Goal: Transaction & Acquisition: Obtain resource

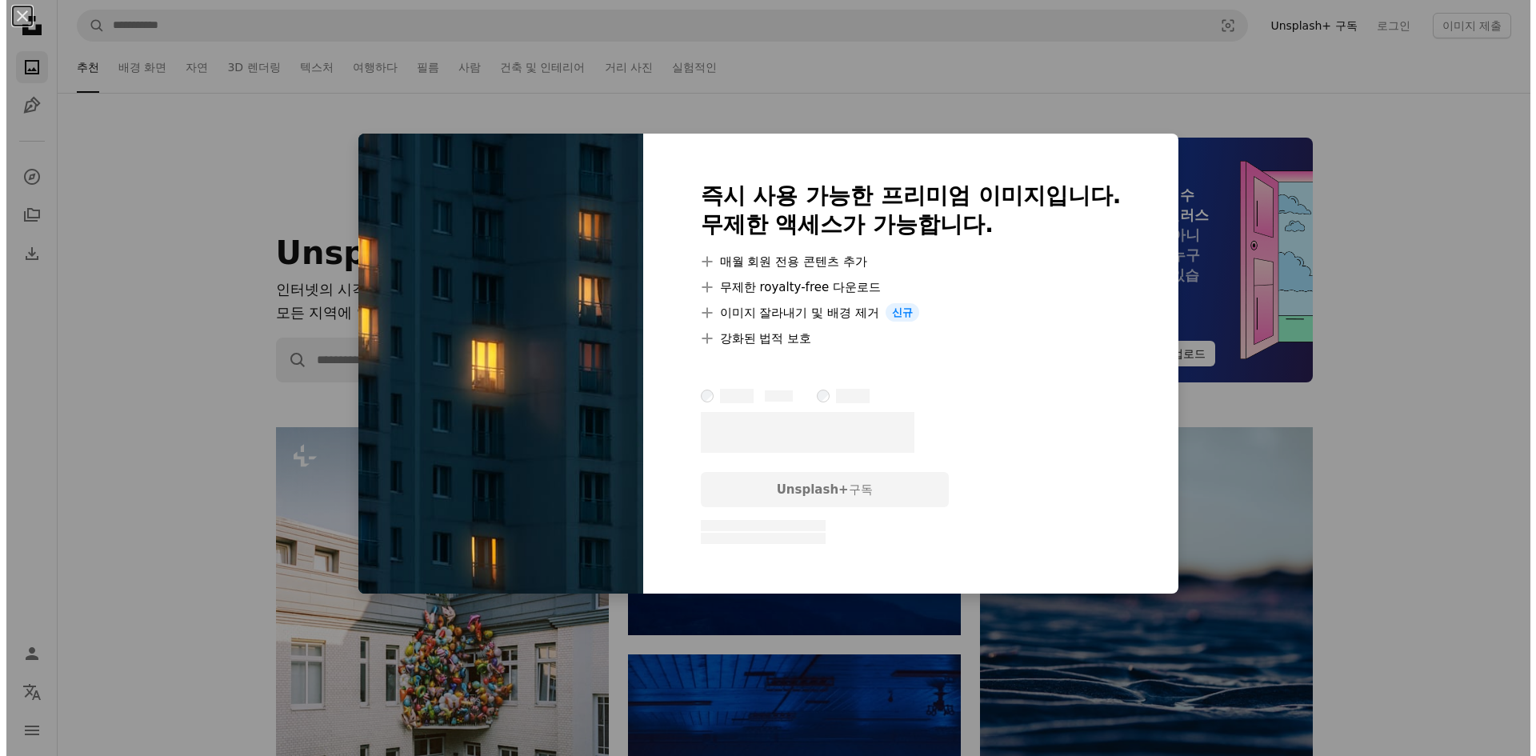
scroll to position [1760, 0]
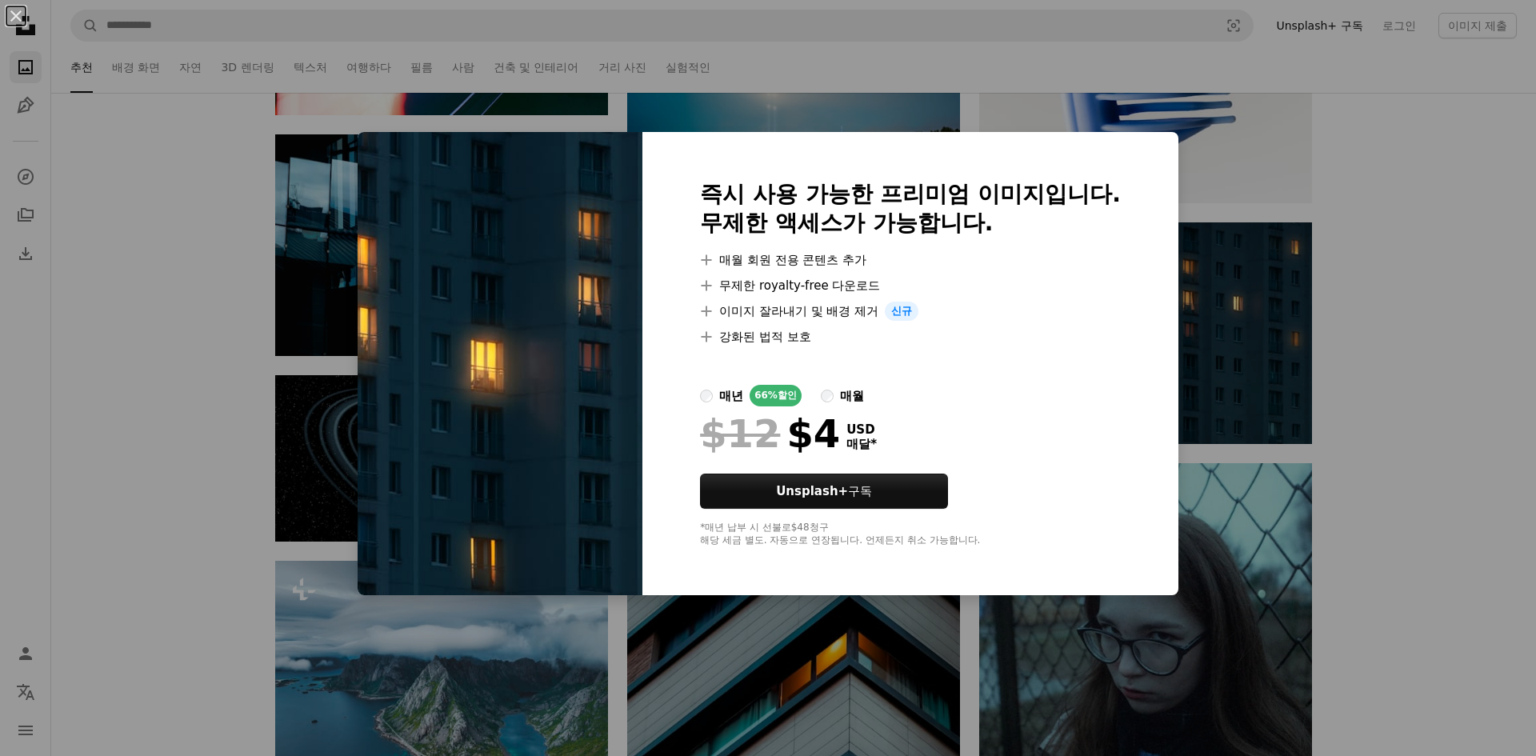
click at [1380, 305] on div "An X shape 즉시 사용 가능한 프리미엄 이미지입니다. 무제한 액세스가 가능합니다. A plus sign 매월 회원 전용 콘텐츠 추가 A…" at bounding box center [768, 378] width 1536 height 756
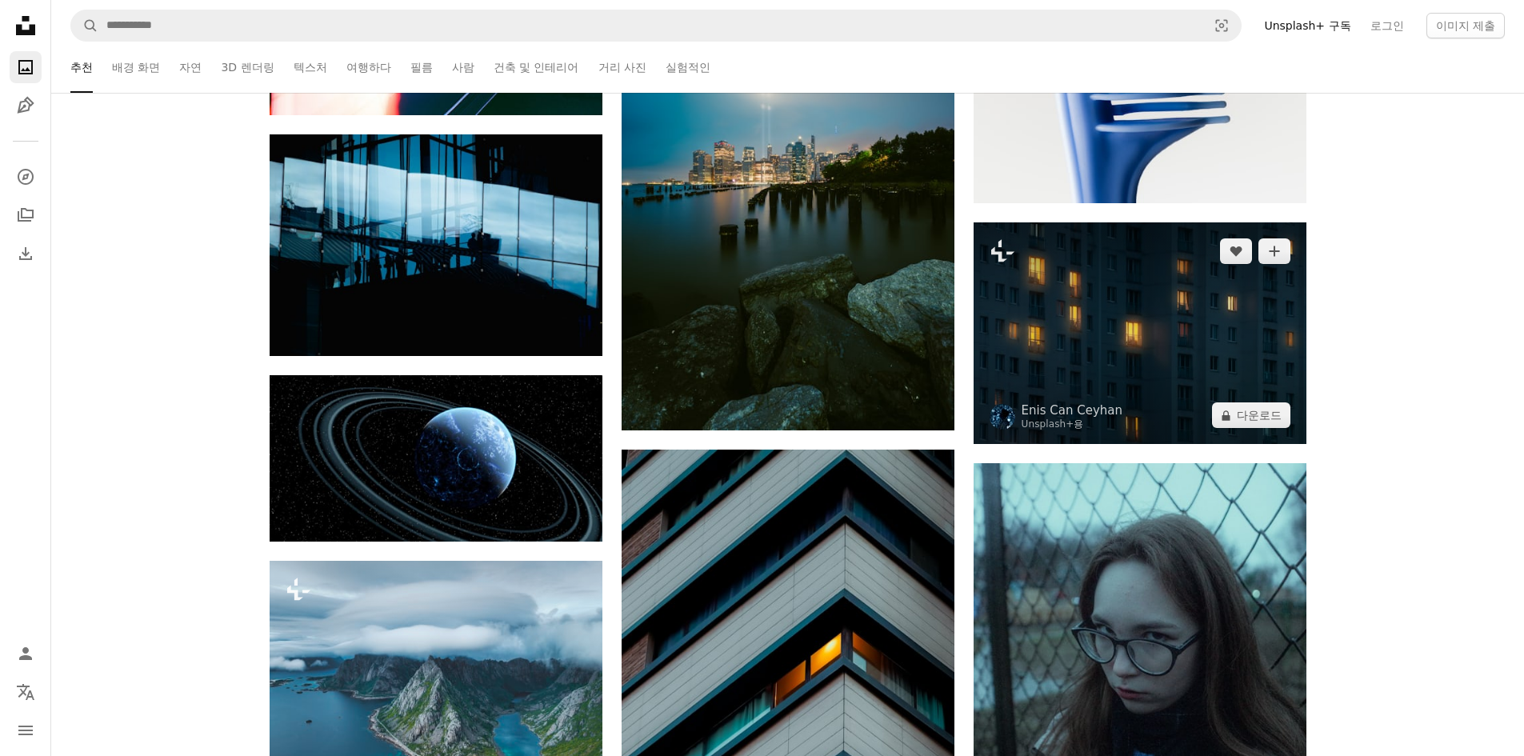
click at [1145, 416] on img at bounding box center [1139, 333] width 333 height 222
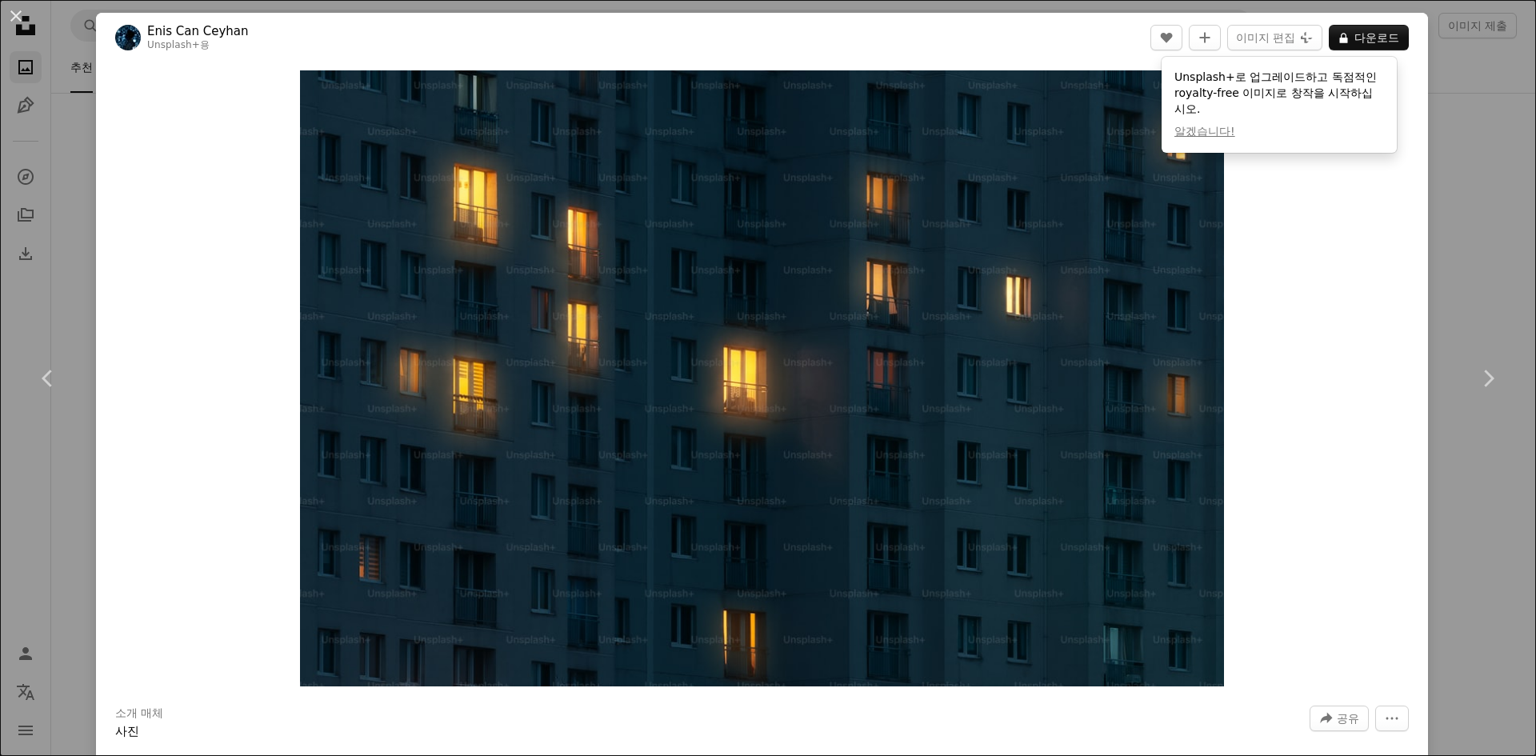
click at [214, 24] on link "Enis Can Ceyhan" at bounding box center [197, 31] width 101 height 16
click at [214, 24] on input "사이트 전체에서 이미지 찾기" at bounding box center [656, 25] width 1116 height 30
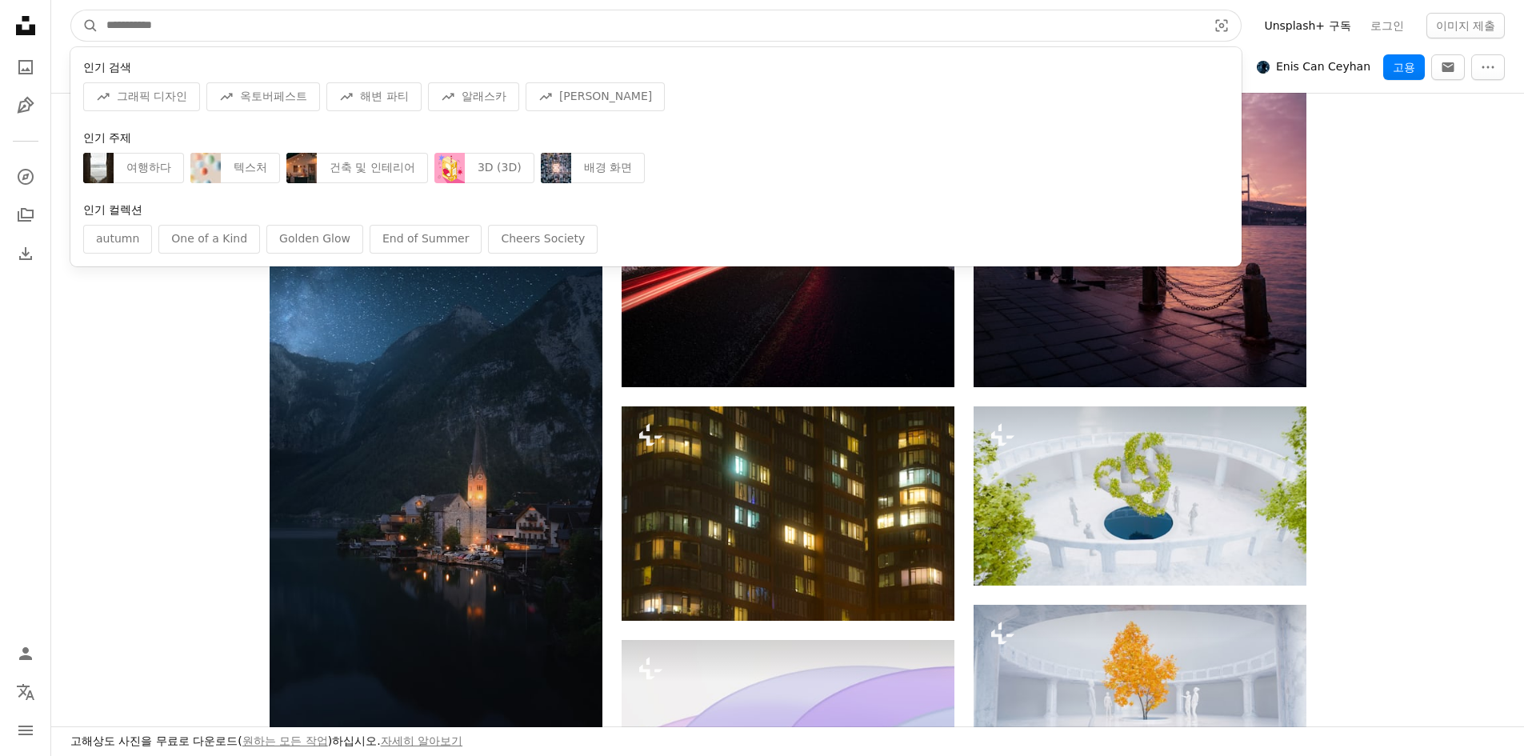
scroll to position [880, 0]
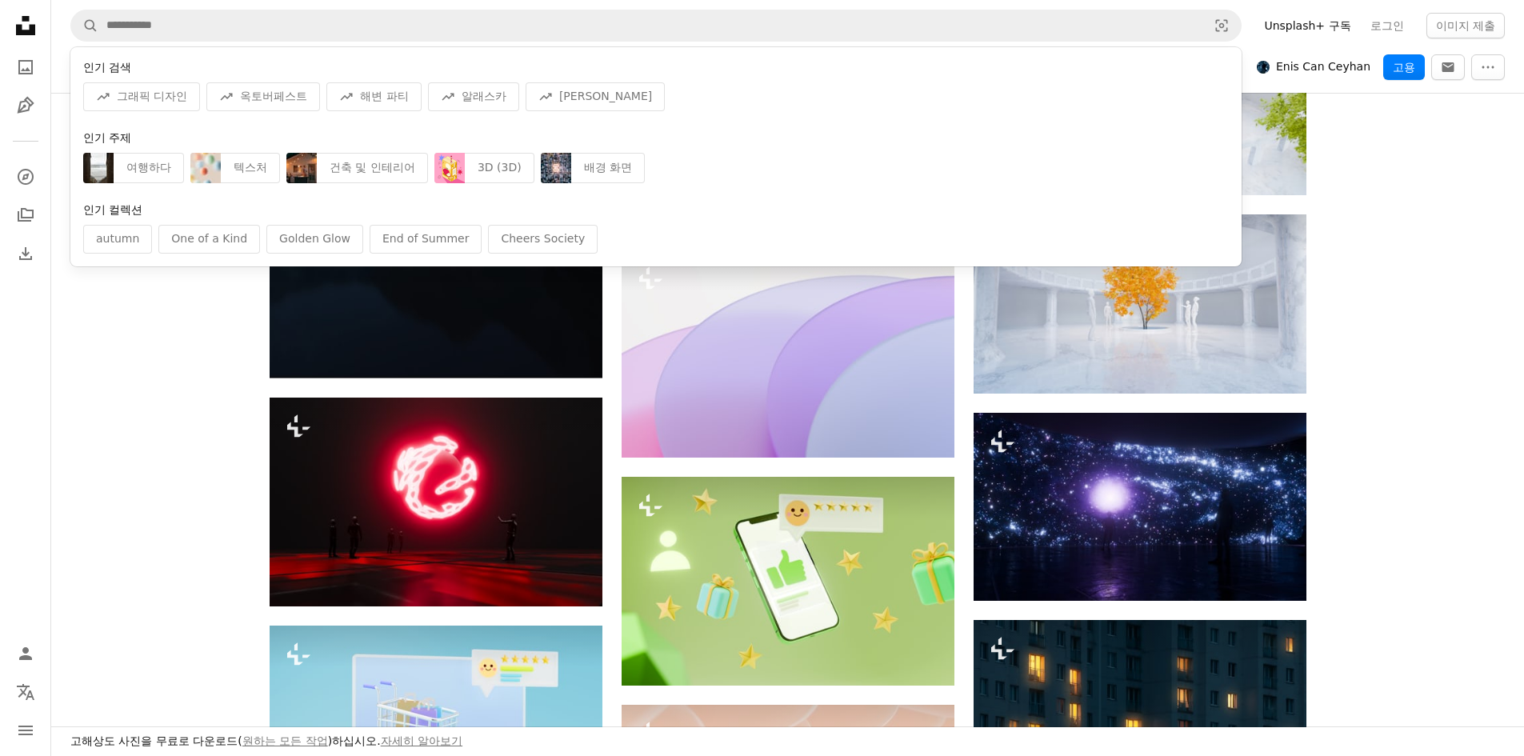
click at [1443, 251] on div "Plus sign for Unsplash+ Pin A heart A plus sign Enis Can Ceyhan Unsplash+ 용 A l…" at bounding box center [787, 488] width 1472 height 1814
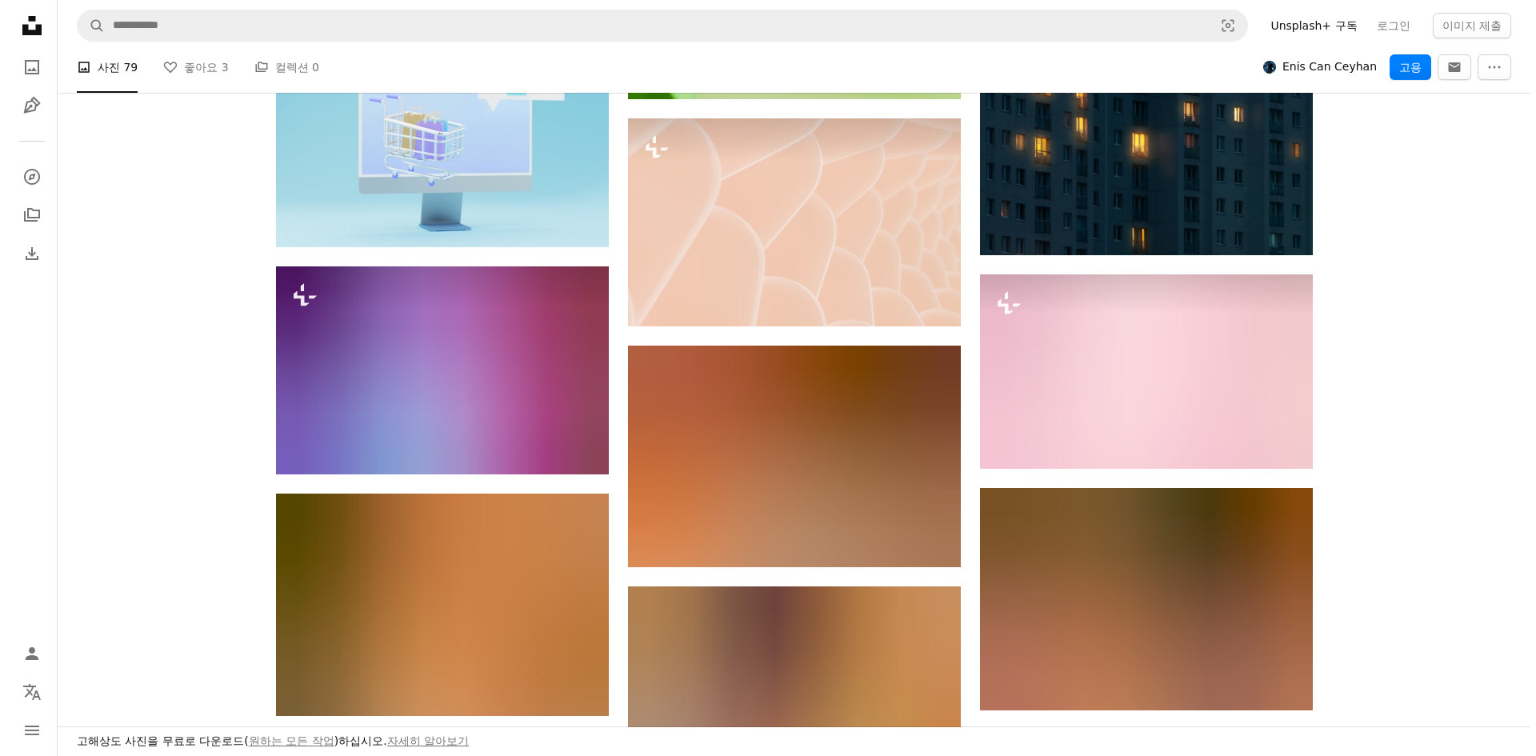
scroll to position [1760, 0]
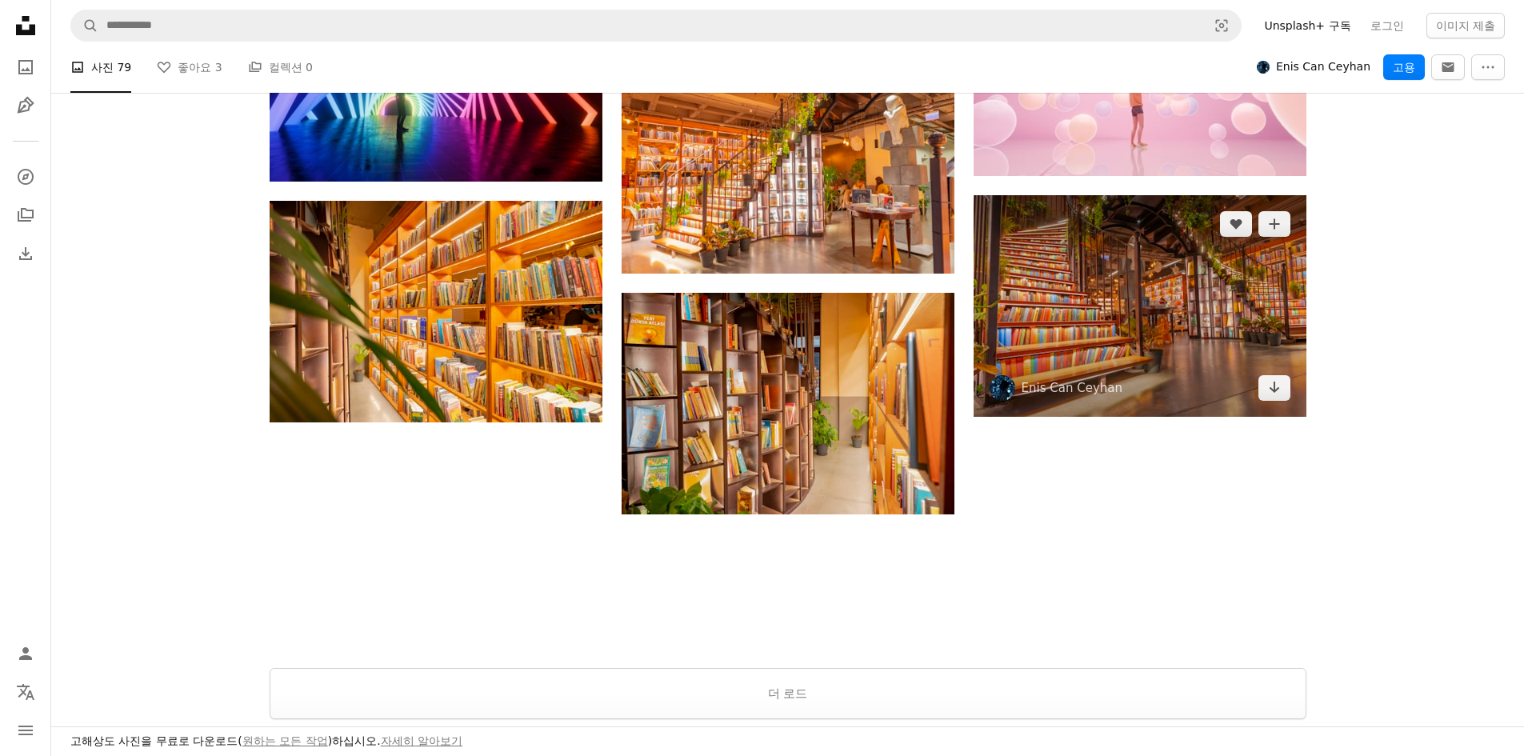
click at [1189, 346] on img at bounding box center [1139, 306] width 333 height 222
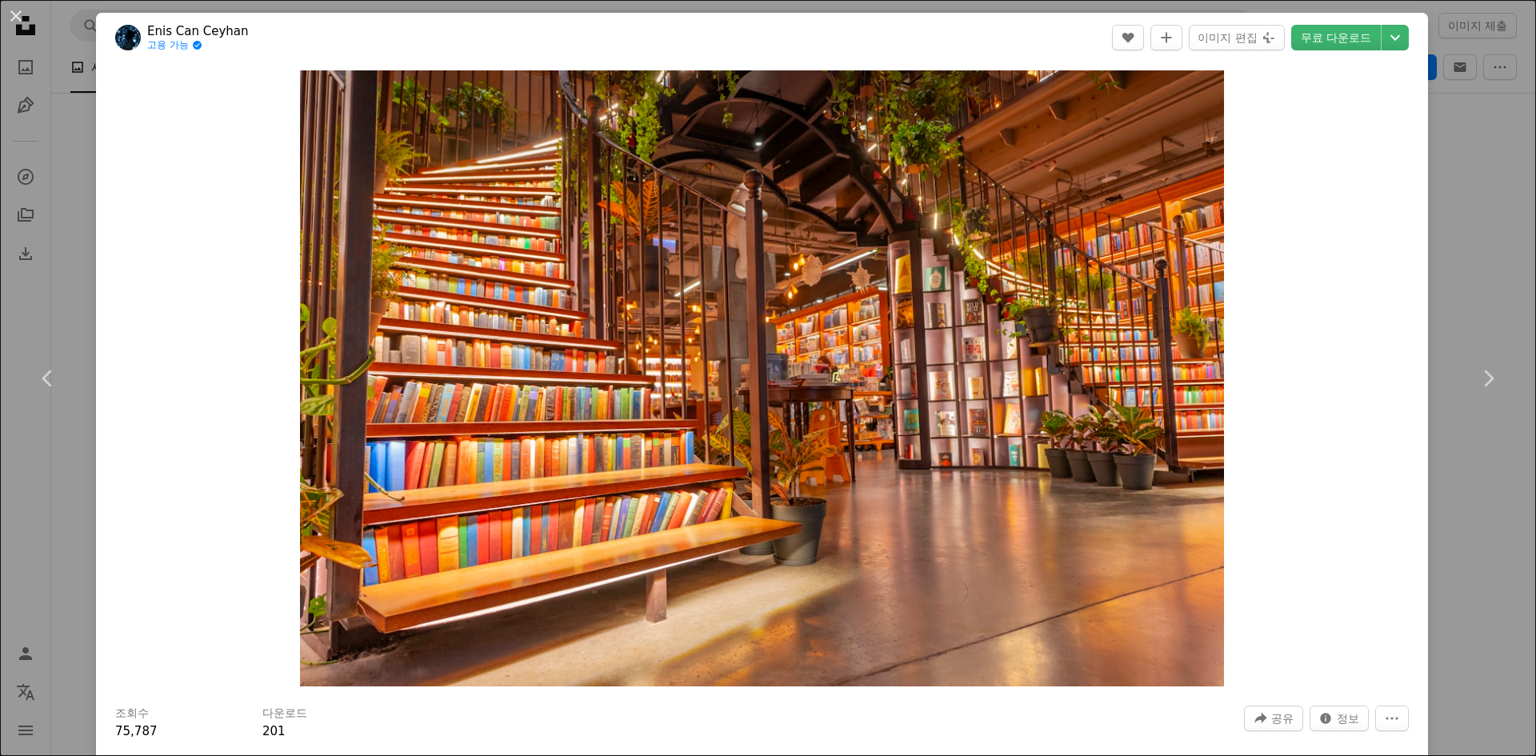
click at [1463, 255] on div "An X shape Chevron left Chevron right Enis Can Ceyhan 고용 가능 A checkmark inside …" at bounding box center [768, 378] width 1536 height 756
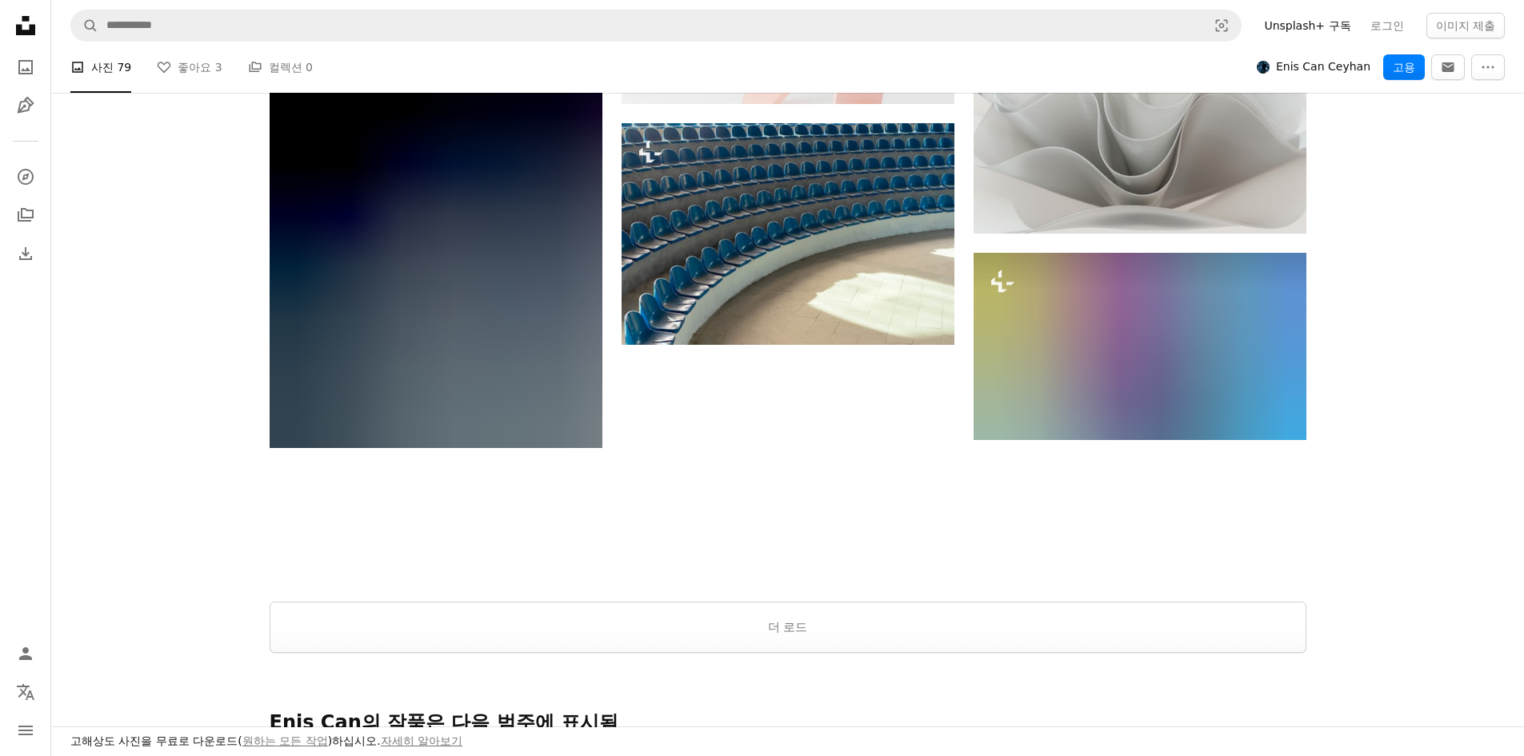
scroll to position [2938, 0]
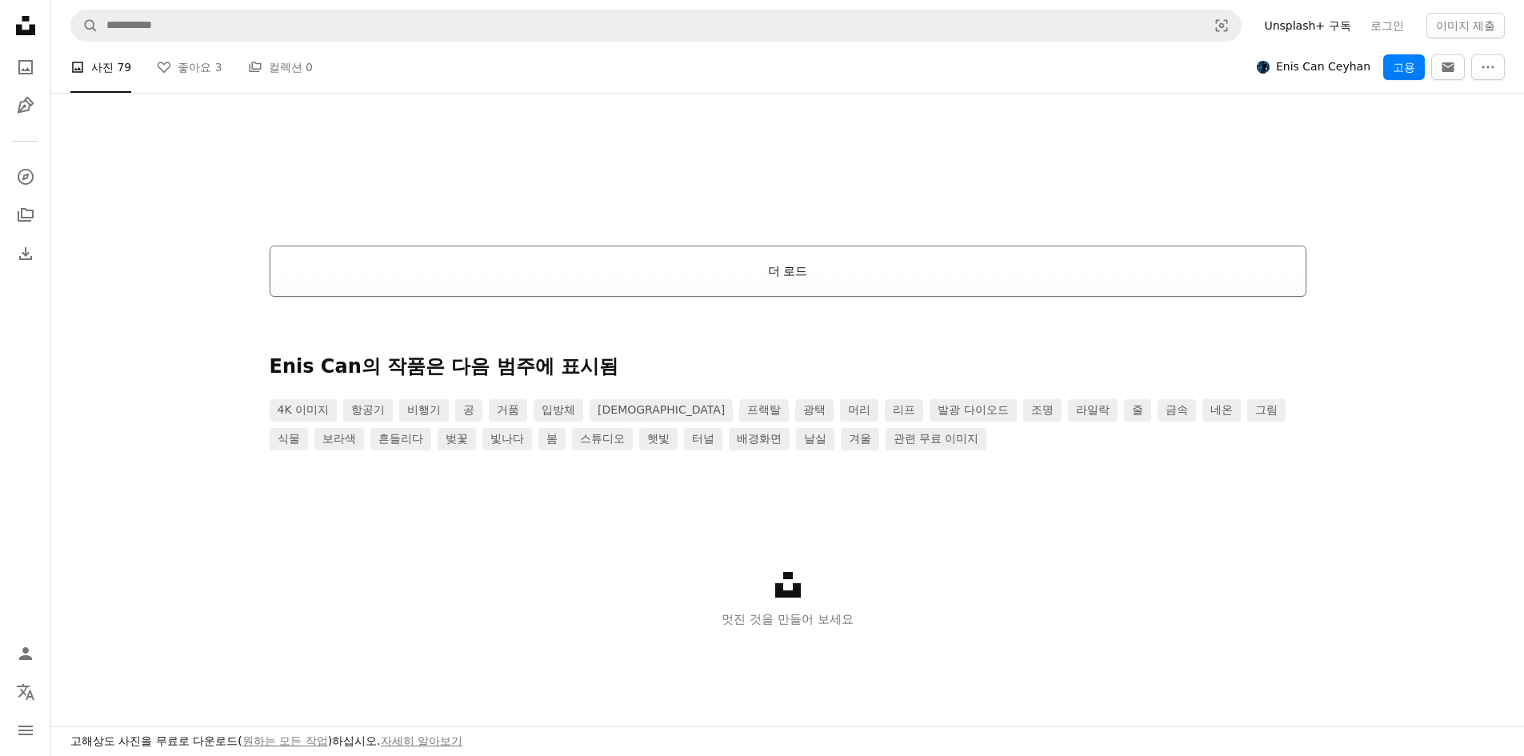
click at [1255, 286] on button "더 로드" at bounding box center [788, 271] width 1037 height 51
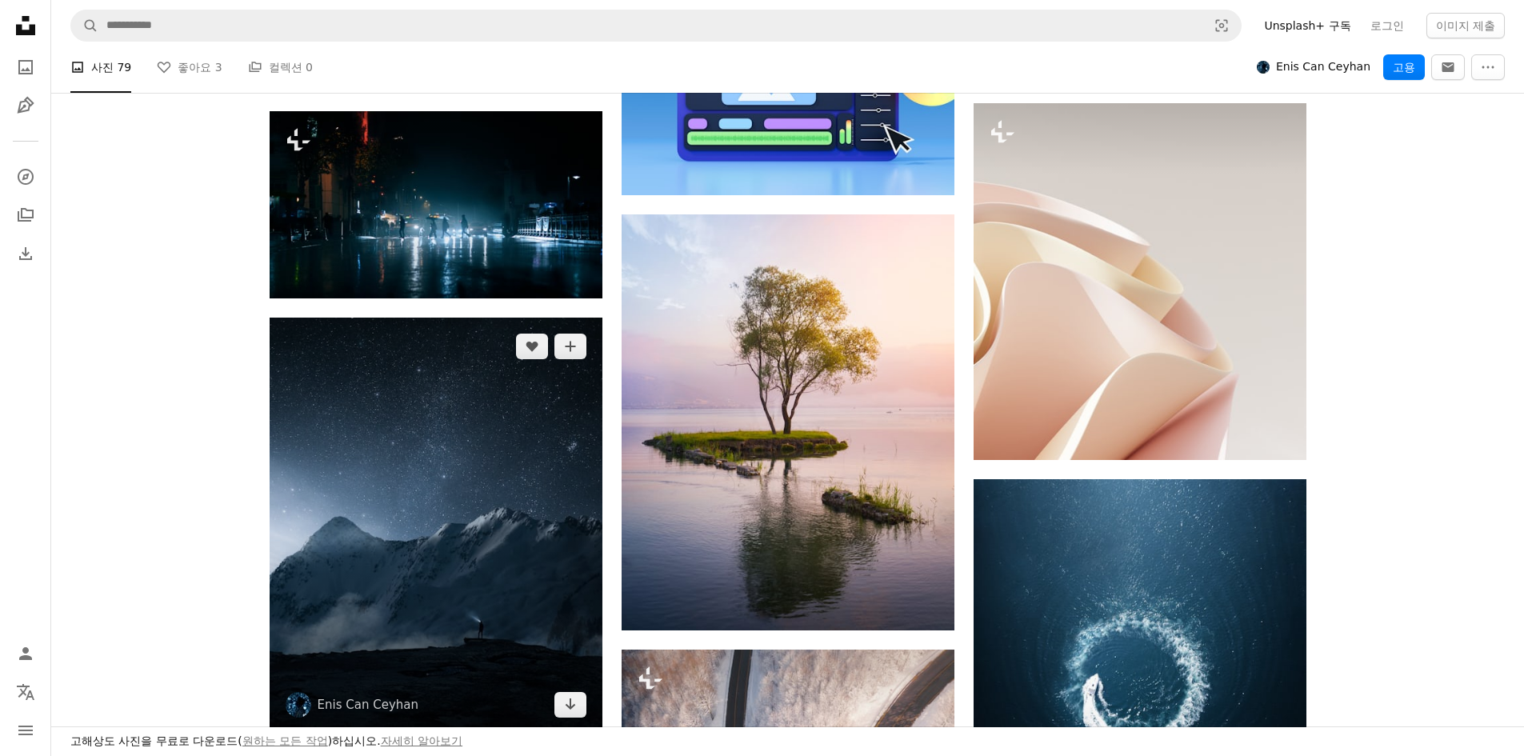
click at [445, 402] on img at bounding box center [436, 526] width 333 height 416
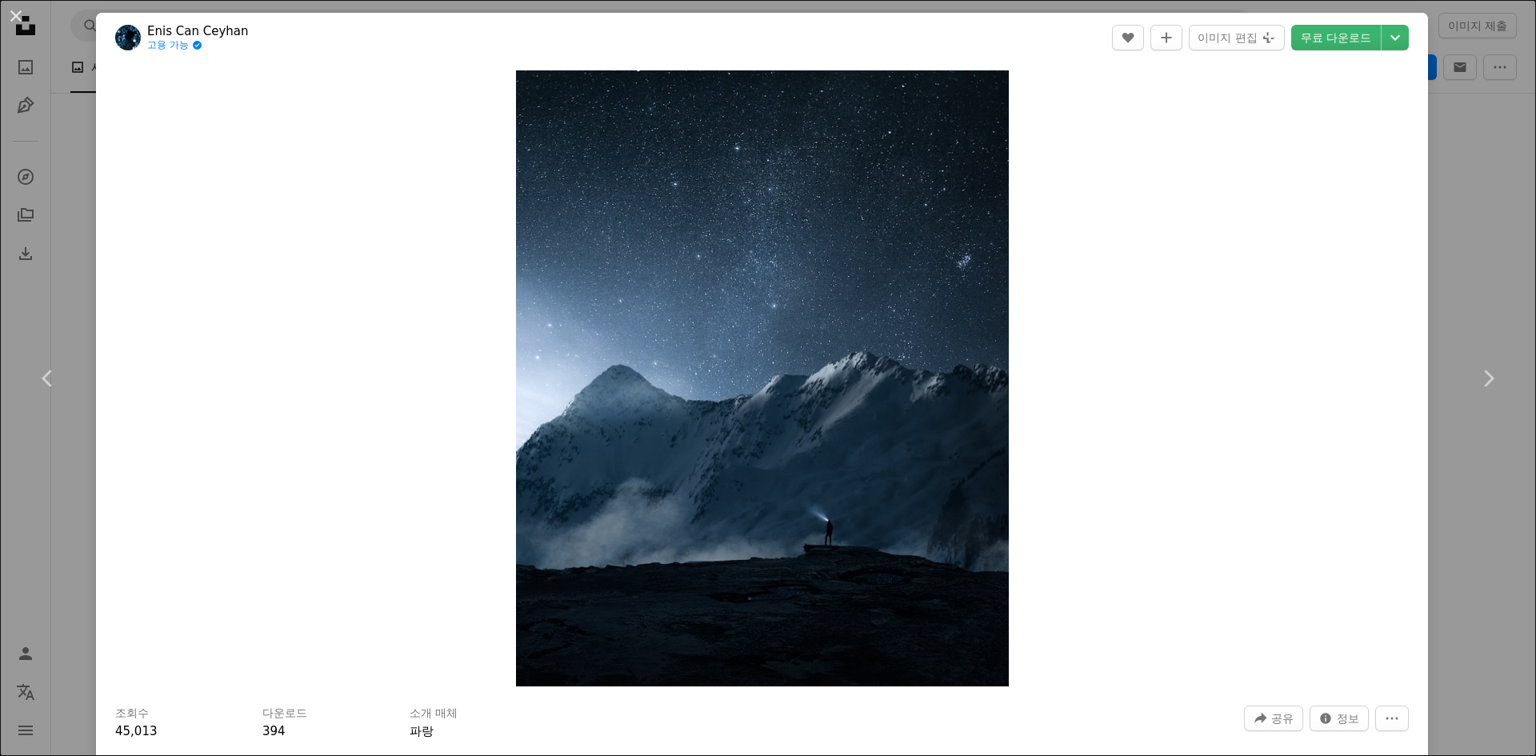
click at [1467, 220] on div "An X shape Chevron left Chevron right Enis Can Ceyhan 고용 가능 A checkmark inside …" at bounding box center [768, 378] width 1536 height 756
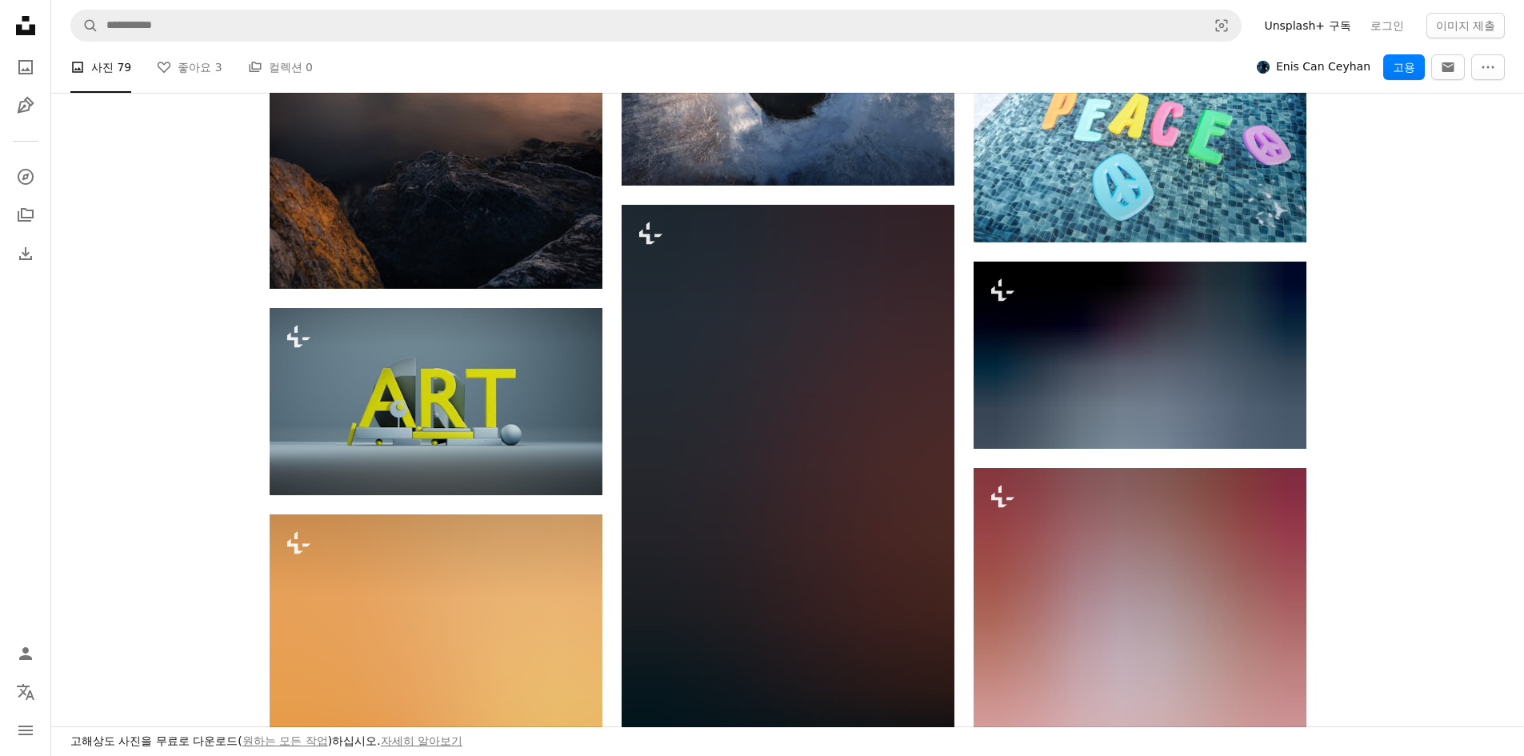
scroll to position [4112, 0]
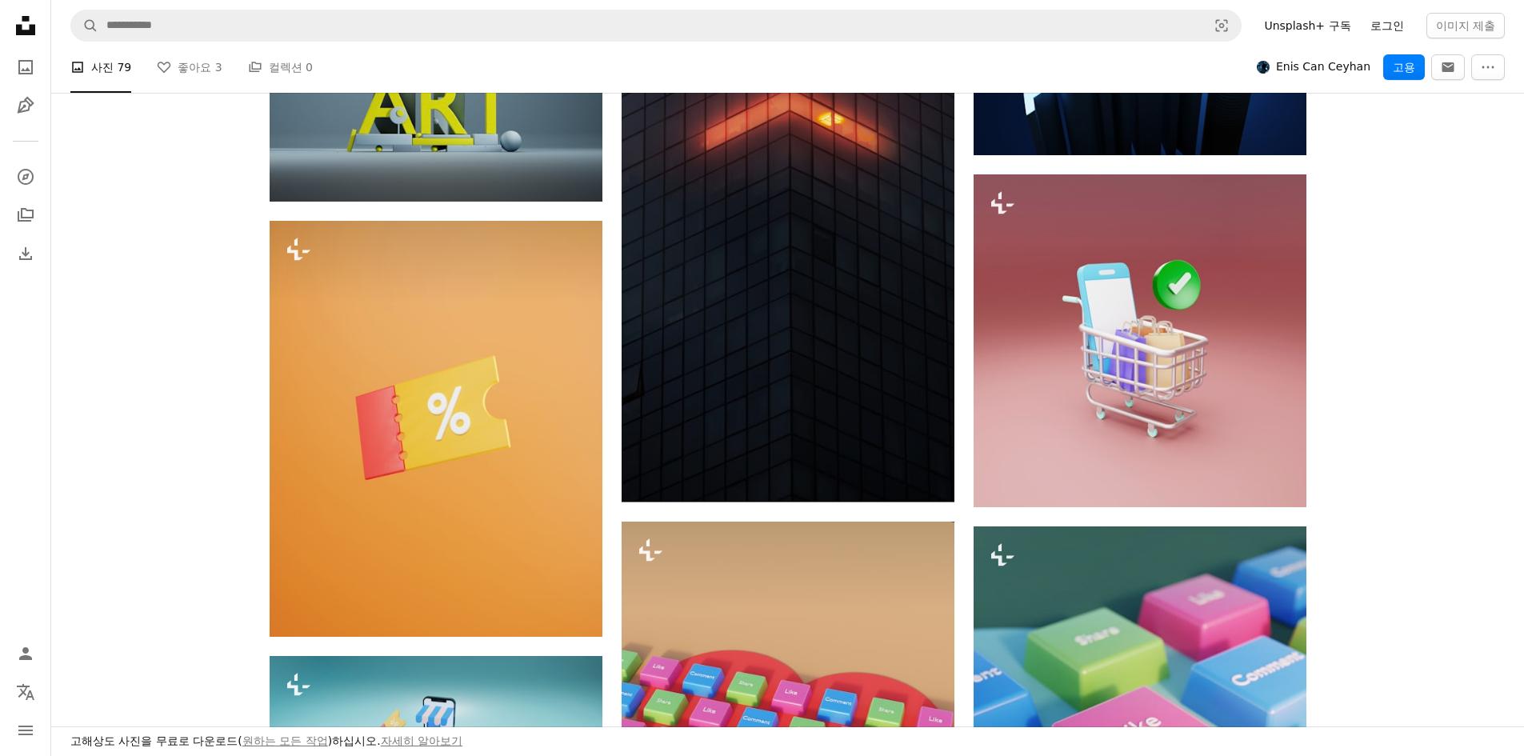
click at [1364, 22] on link "로그인" at bounding box center [1386, 26] width 53 height 26
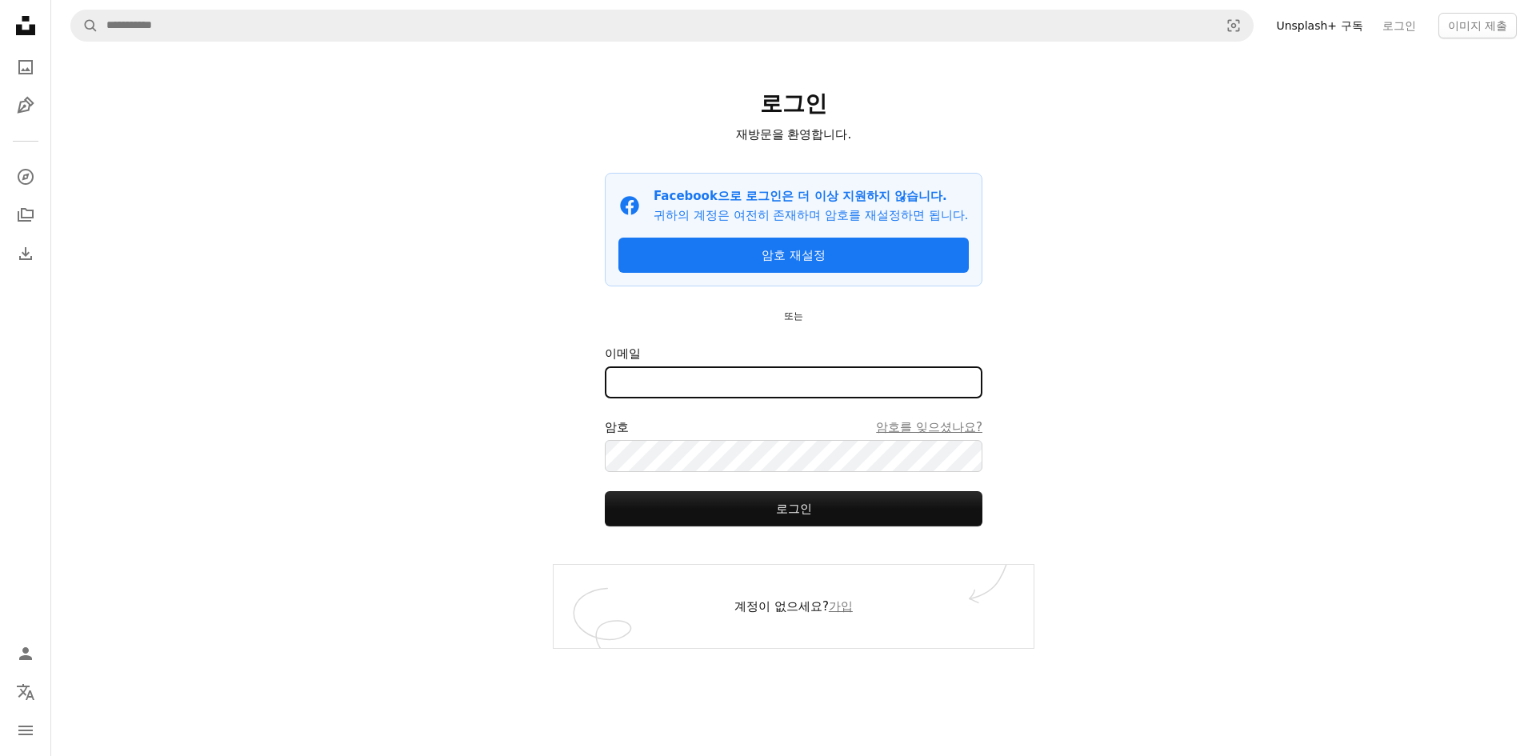
type input "**********"
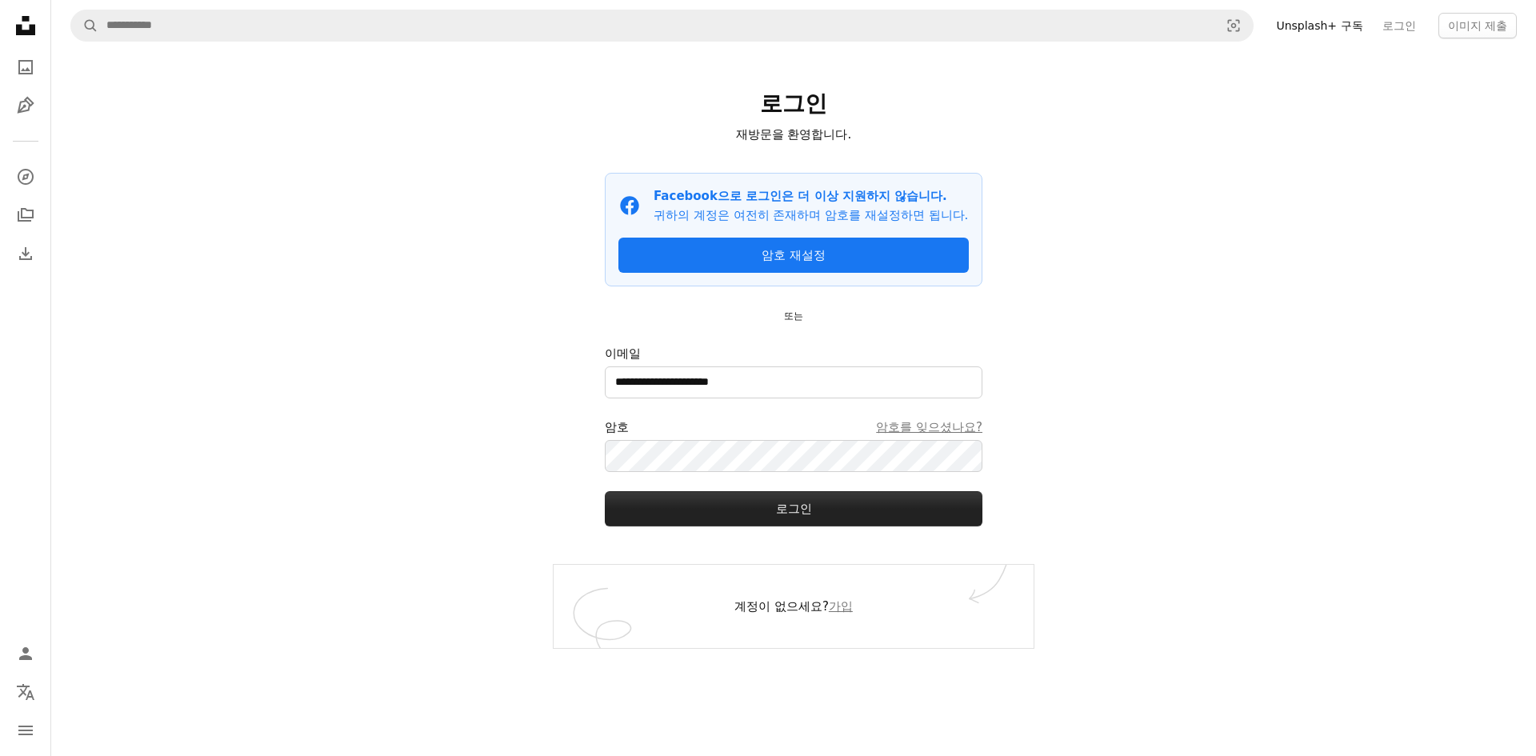
click at [733, 526] on button "로그인" at bounding box center [794, 508] width 378 height 35
